Goal: Register for event/course: Sign up to attend an event or enroll in a course

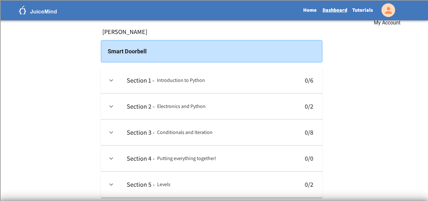
click at [389, 11] on icon "My Account" at bounding box center [388, 10] width 10 height 10
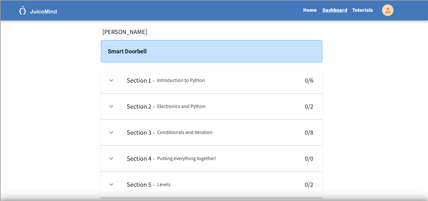
click at [36, 12] on img at bounding box center [38, 10] width 38 height 9
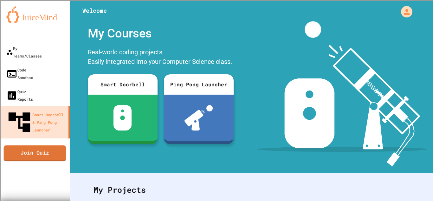
click at [39, 145] on link "Join Quiz" at bounding box center [35, 153] width 62 height 16
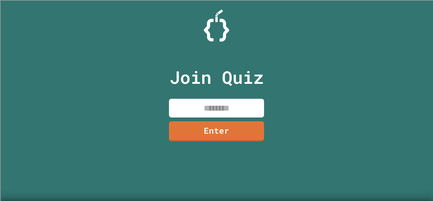
click at [208, 102] on input at bounding box center [216, 108] width 95 height 19
type input "********"
click at [243, 134] on link "Enter" at bounding box center [216, 131] width 95 height 20
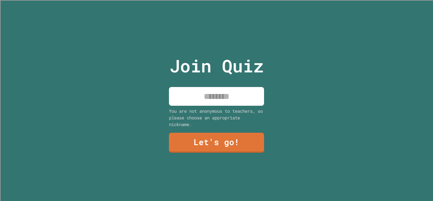
click at [204, 80] on div "Join Quiz You are not anonymous to teachers, so please choose an appropriate ni…" at bounding box center [216, 100] width 107 height 201
click at [207, 88] on input at bounding box center [216, 96] width 95 height 19
type input "*****"
click at [246, 143] on link "Let's go!" at bounding box center [216, 142] width 95 height 20
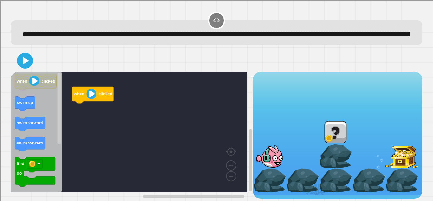
scroll to position [14, 0]
click at [21, 101] on text "swim up" at bounding box center [25, 102] width 16 height 5
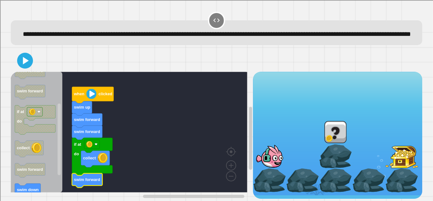
click at [25, 133] on icon "Blockly Workspace" at bounding box center [37, 132] width 52 height 120
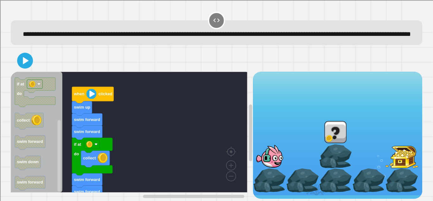
click at [127, 125] on rect "Blockly Workspace" at bounding box center [129, 132] width 236 height 120
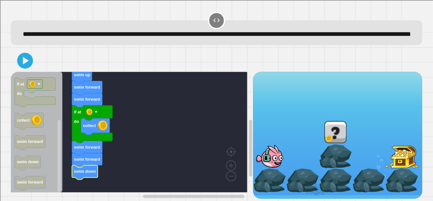
click at [24, 59] on icon at bounding box center [26, 60] width 6 height 7
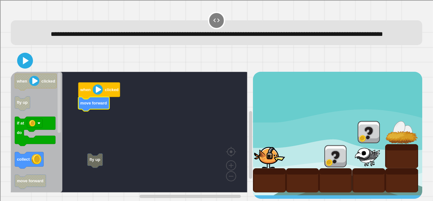
click at [103, 102] on text "move forward" at bounding box center [93, 102] width 27 height 5
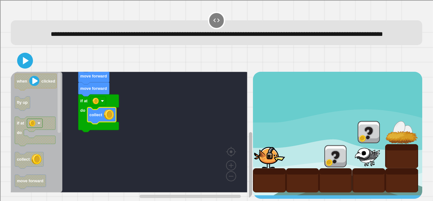
click at [249, 158] on rect "Blockly Workspace" at bounding box center [250, 165] width 3 height 67
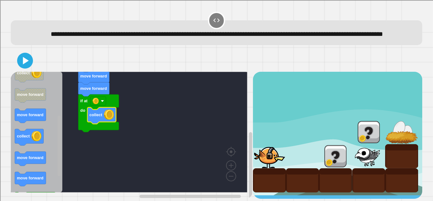
click at [64, 157] on div "fly up when clicked move forward move forward move forward if at do collect whe…" at bounding box center [132, 135] width 242 height 127
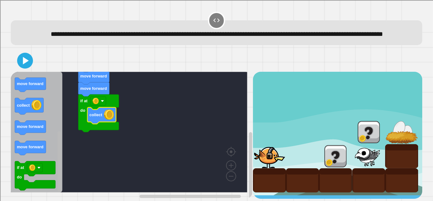
click at [56, 176] on div "fly up when clicked move forward move forward move forward if at do collect whe…" at bounding box center [132, 135] width 242 height 127
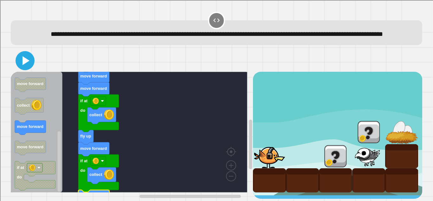
click at [32, 59] on button at bounding box center [25, 60] width 19 height 19
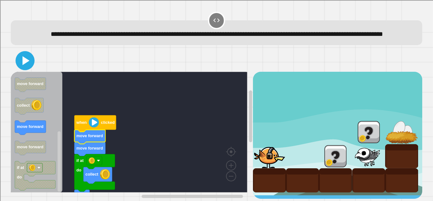
click at [22, 56] on icon at bounding box center [24, 60] width 15 height 15
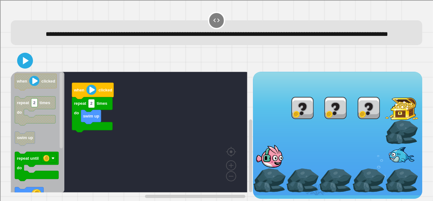
click at [157, 143] on rect "Blockly Workspace" at bounding box center [129, 132] width 236 height 120
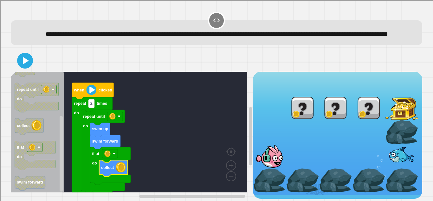
click at [25, 67] on icon at bounding box center [25, 60] width 13 height 13
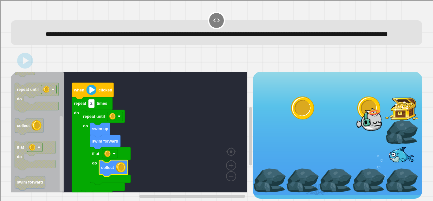
click at [173, 124] on rect "Blockly Workspace" at bounding box center [129, 132] width 236 height 120
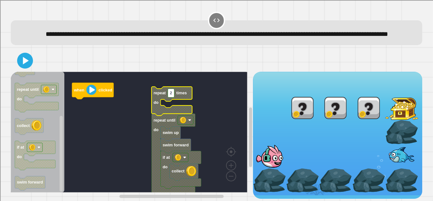
click at [178, 108] on icon "Blockly Workspace" at bounding box center [171, 100] width 41 height 29
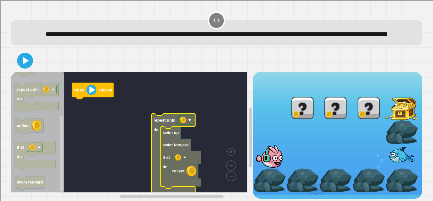
click at [141, 138] on rect "Blockly Workspace" at bounding box center [129, 132] width 236 height 120
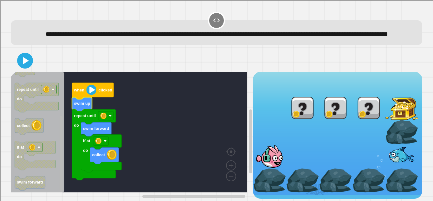
click at [74, 150] on div "when clicked swim up repeat until do swim forward if at do collect when clicked…" at bounding box center [132, 135] width 242 height 127
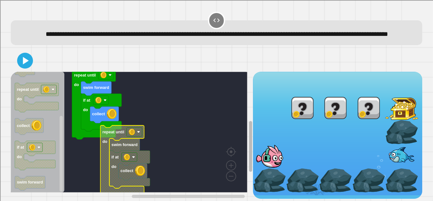
click at [241, 155] on div "when clicked swim up repeat until do swim forward if at do collect collect if a…" at bounding box center [132, 135] width 242 height 127
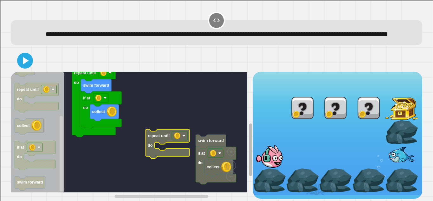
click at [248, 118] on rect "Blockly Workspace" at bounding box center [250, 140] width 5 height 115
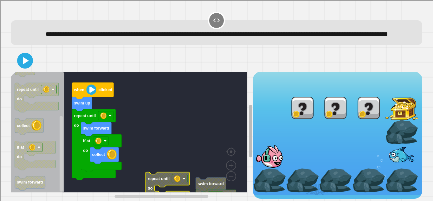
click at [249, 145] on rect "Blockly Workspace" at bounding box center [250, 131] width 3 height 52
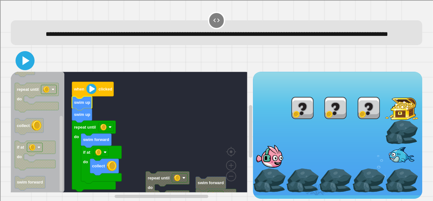
click at [28, 68] on icon at bounding box center [24, 60] width 15 height 15
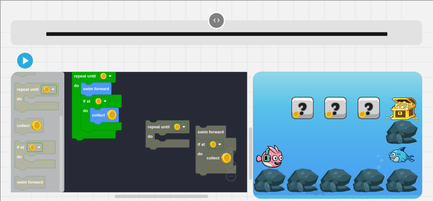
click at [103, 91] on text "swim forward" at bounding box center [96, 88] width 26 height 5
click at [25, 67] on icon at bounding box center [25, 60] width 13 height 13
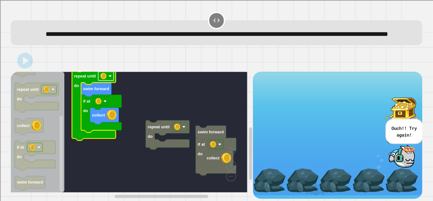
click at [109, 78] on image "Blockly Workspace" at bounding box center [110, 75] width 3 height 3
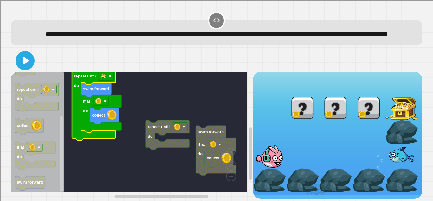
click at [25, 65] on icon at bounding box center [25, 60] width 7 height 9
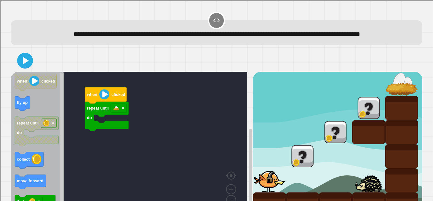
scroll to position [38, 0]
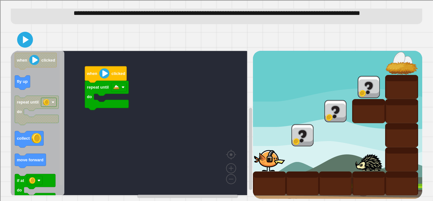
click at [80, 144] on div "repeat until do when clicked when clicked fly up repeat until do collect move f…" at bounding box center [132, 125] width 242 height 148
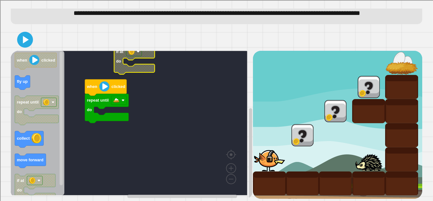
click at [135, 93] on rect "Blockly Workspace" at bounding box center [129, 123] width 236 height 144
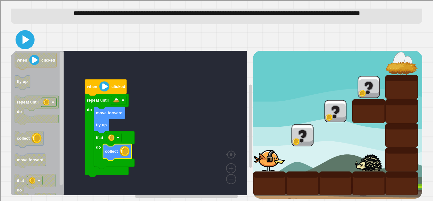
click at [30, 36] on icon at bounding box center [24, 39] width 15 height 15
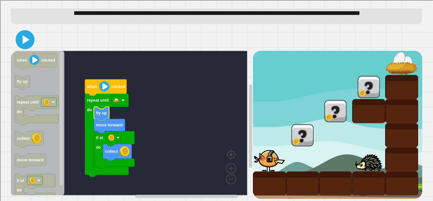
click at [30, 32] on icon at bounding box center [24, 39] width 15 height 15
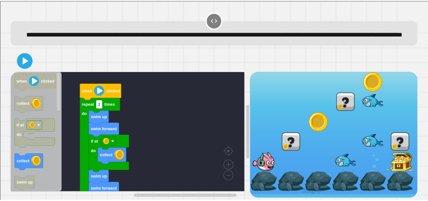
scroll to position [14, 0]
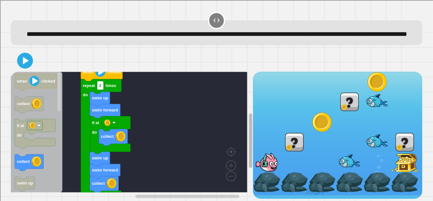
click at [247, 115] on div "collect collect swim forward swim up if at do swim forward swim up repeat 2 tim…" at bounding box center [216, 135] width 411 height 127
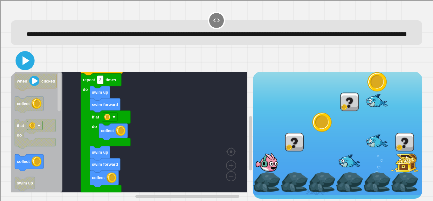
click at [27, 56] on icon at bounding box center [25, 60] width 7 height 9
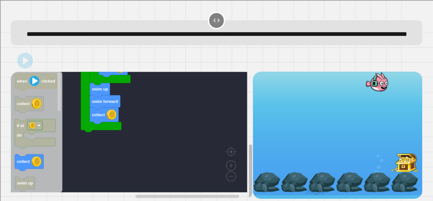
click at [248, 147] on div "collect collect swim forward swim up if at do swim forward swim up repeat 2 tim…" at bounding box center [216, 135] width 411 height 127
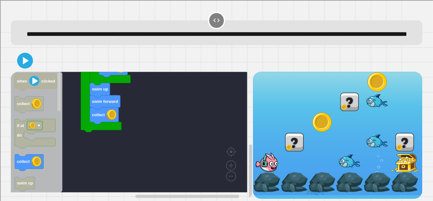
click at [61, 77] on div "collect collect swim forward swim up if at do swim forward swim up repeat 2 tim…" at bounding box center [132, 135] width 242 height 127
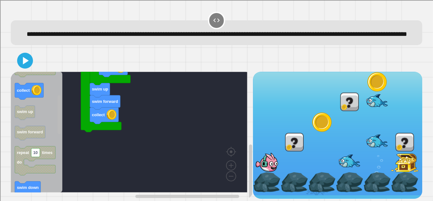
click at [61, 105] on rect "Blockly Workspace" at bounding box center [59, 114] width 3 height 39
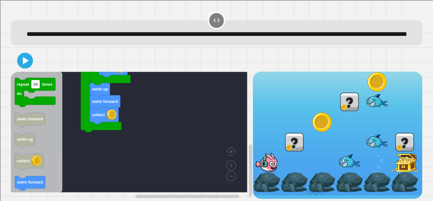
click at [63, 156] on div "collect collect swim forward swim up if at do swim forward swim up repeat 2 tim…" at bounding box center [132, 135] width 242 height 127
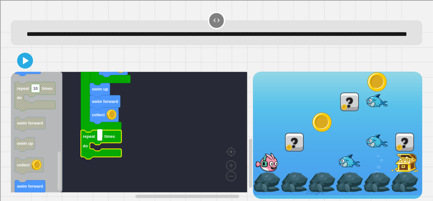
type input "*"
click at [61, 86] on rect "Blockly Workspace" at bounding box center [59, 132] width 5 height 119
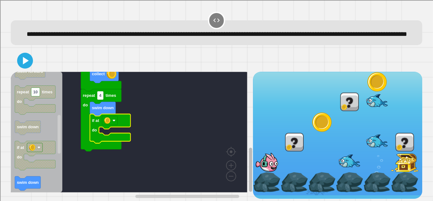
click at [240, 148] on div "when clicked collect collect swim forward swim up if at do swim forward swim up…" at bounding box center [132, 135] width 242 height 127
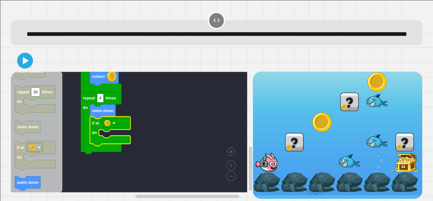
click at [60, 172] on rect "Blockly Workspace" at bounding box center [59, 132] width 5 height 119
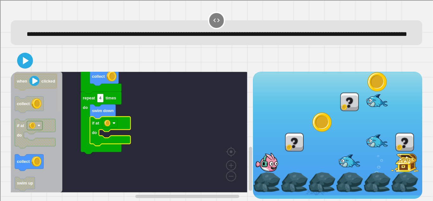
click at [68, 108] on div "when clicked collect collect swim forward swim up if at do swim forward swim up…" at bounding box center [132, 135] width 242 height 127
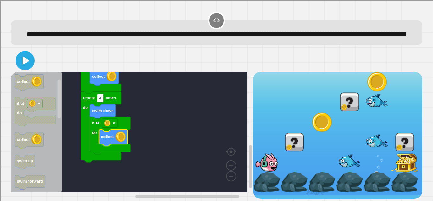
click at [19, 53] on icon at bounding box center [24, 60] width 15 height 15
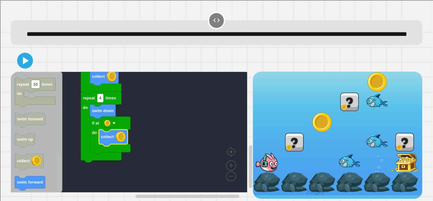
click at [68, 186] on div "when clicked collect collect swim forward swim up if at do swim forward swim up…" at bounding box center [132, 135] width 242 height 127
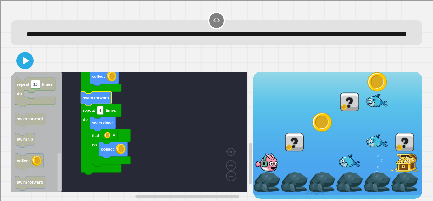
click at [28, 54] on icon at bounding box center [25, 61] width 14 height 14
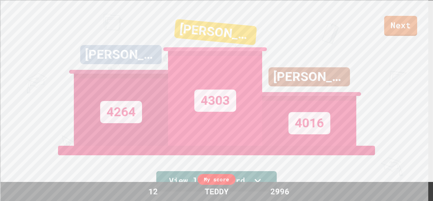
click at [28, 51] on div "Next [PERSON_NAME] 4264 [PERSON_NAME] 4303 [PERSON_NAME] 4016 View leaderboard" at bounding box center [216, 100] width 433 height 201
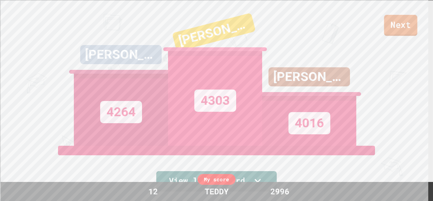
click at [401, 25] on link "Next" at bounding box center [400, 25] width 33 height 21
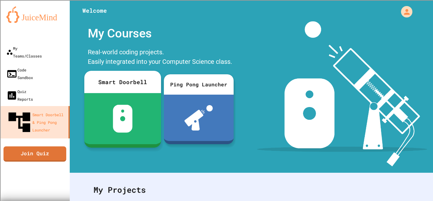
click at [131, 132] on img at bounding box center [122, 119] width 20 height 28
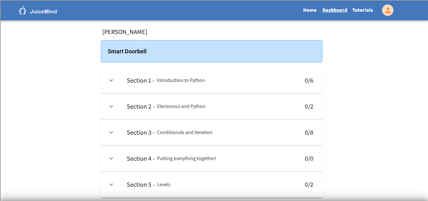
click at [202, 83] on h6 "Introduction to Python" at bounding box center [181, 80] width 48 height 9
click at [111, 82] on icon "expand row" at bounding box center [111, 80] width 8 height 8
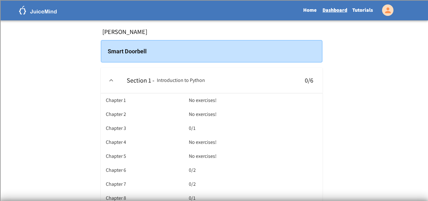
click at [126, 105] on h6 "Chapter 1" at bounding box center [116, 100] width 20 height 9
click at [195, 132] on h6 "0/1" at bounding box center [192, 128] width 7 height 9
click at [175, 82] on h6 "Introduction to Python" at bounding box center [181, 80] width 48 height 9
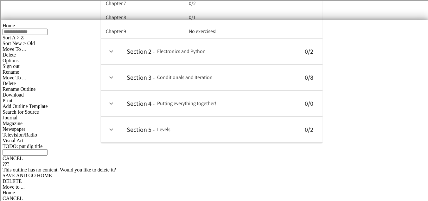
scroll to position [182, 0]
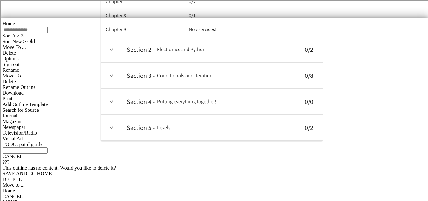
click at [307, 62] on td "0 / 2" at bounding box center [309, 50] width 25 height 26
click at [297, 36] on th "No exercises!" at bounding box center [251, 29] width 131 height 14
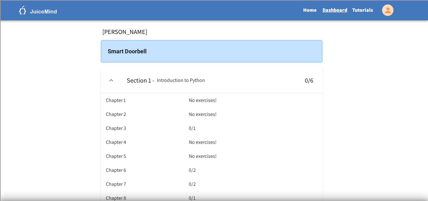
click at [189, 84] on h6 "Introduction to Python" at bounding box center [181, 80] width 48 height 9
click at [305, 80] on h6 "0 / 6" at bounding box center [310, 80] width 10 height 10
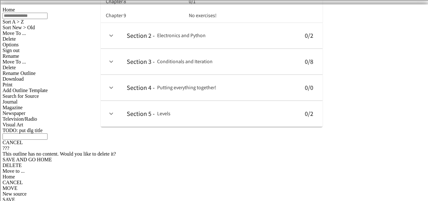
click at [108, 117] on icon "expand row" at bounding box center [111, 114] width 8 height 8
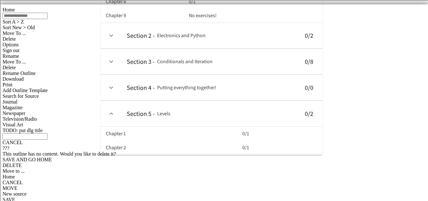
click at [126, 138] on h6 "Chapter 1" at bounding box center [116, 133] width 20 height 9
click at [414, 186] on div "[PERSON_NAME] Smart Doorbell Section 1 - Introduction to Python 0 / 6 Chapter 1…" at bounding box center [211, 2] width 433 height 367
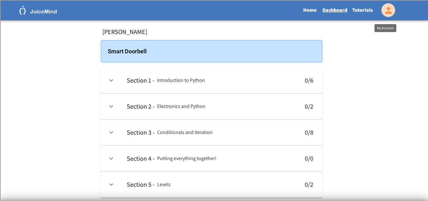
click at [390, 14] on icon "My Account" at bounding box center [388, 10] width 10 height 10
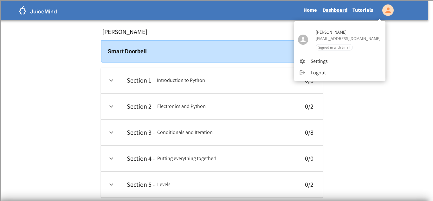
click at [41, 11] on div at bounding box center [216, 100] width 433 height 201
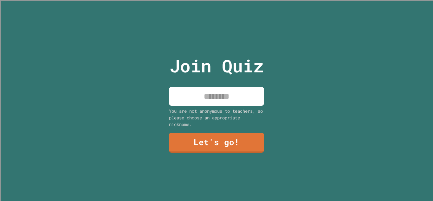
click at [202, 102] on input at bounding box center [216, 96] width 95 height 19
type input "*"
type input "*****"
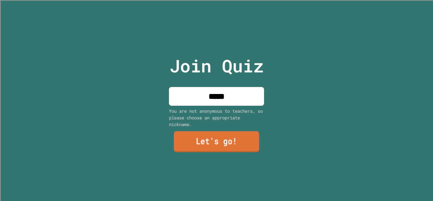
click at [221, 141] on link "Let's go!" at bounding box center [216, 141] width 85 height 21
